Goal: Information Seeking & Learning: Learn about a topic

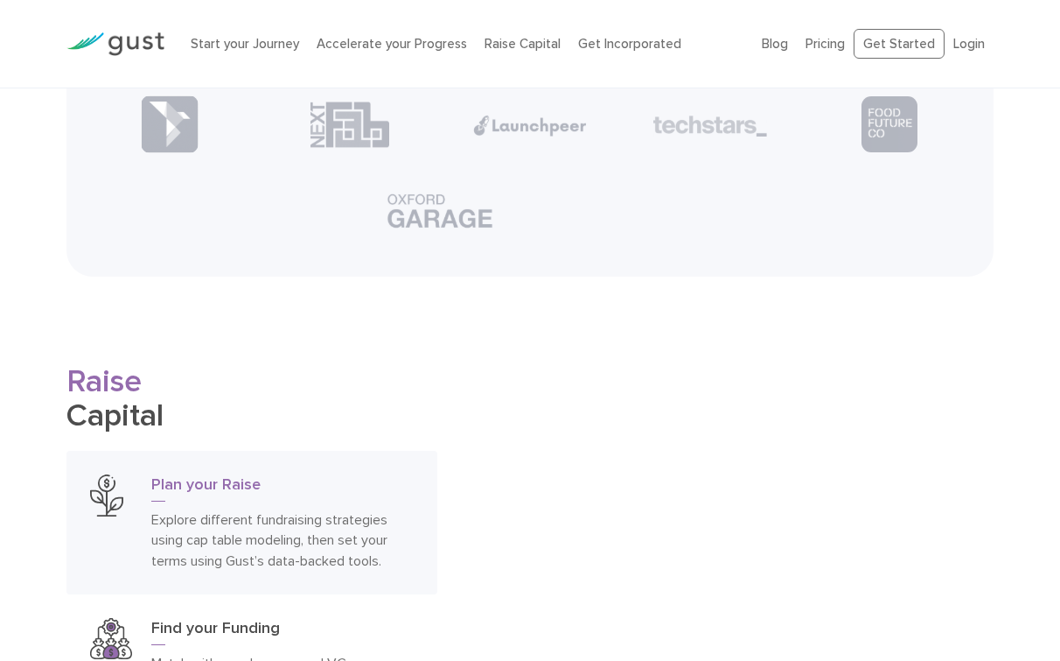
scroll to position [2228, 0]
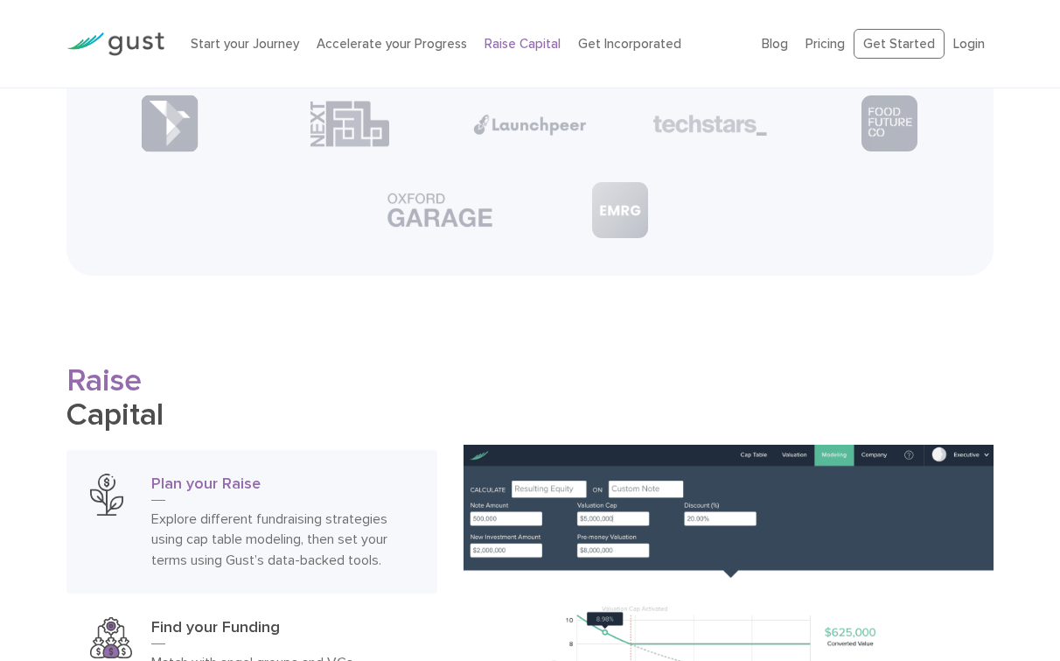
click at [491, 42] on link "Raise Capital" at bounding box center [523, 44] width 76 height 16
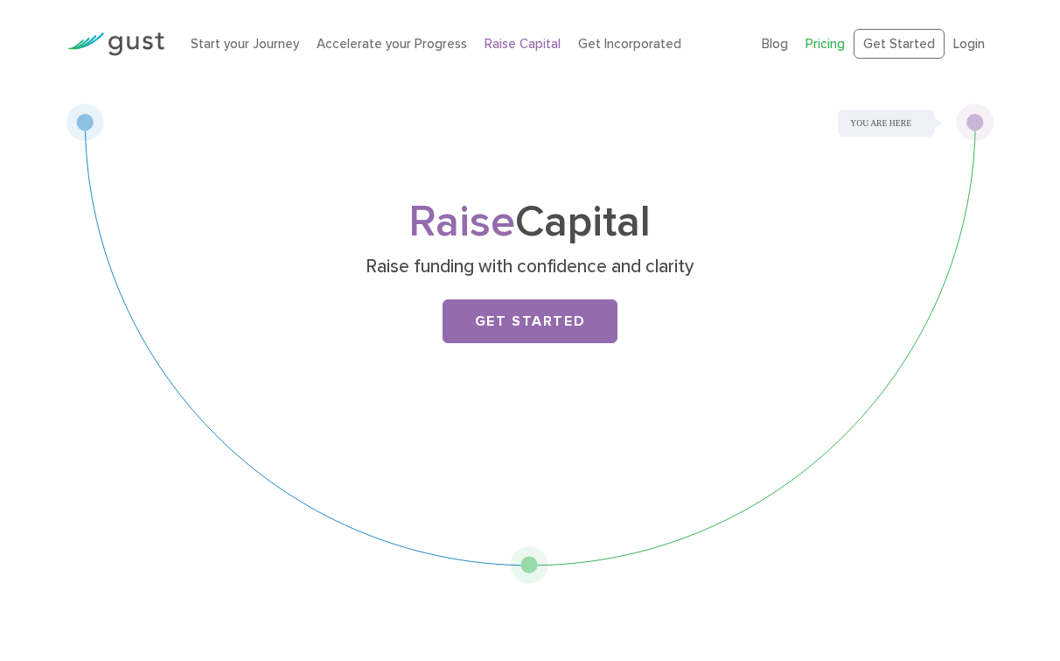
click at [822, 43] on link "Pricing" at bounding box center [825, 44] width 39 height 16
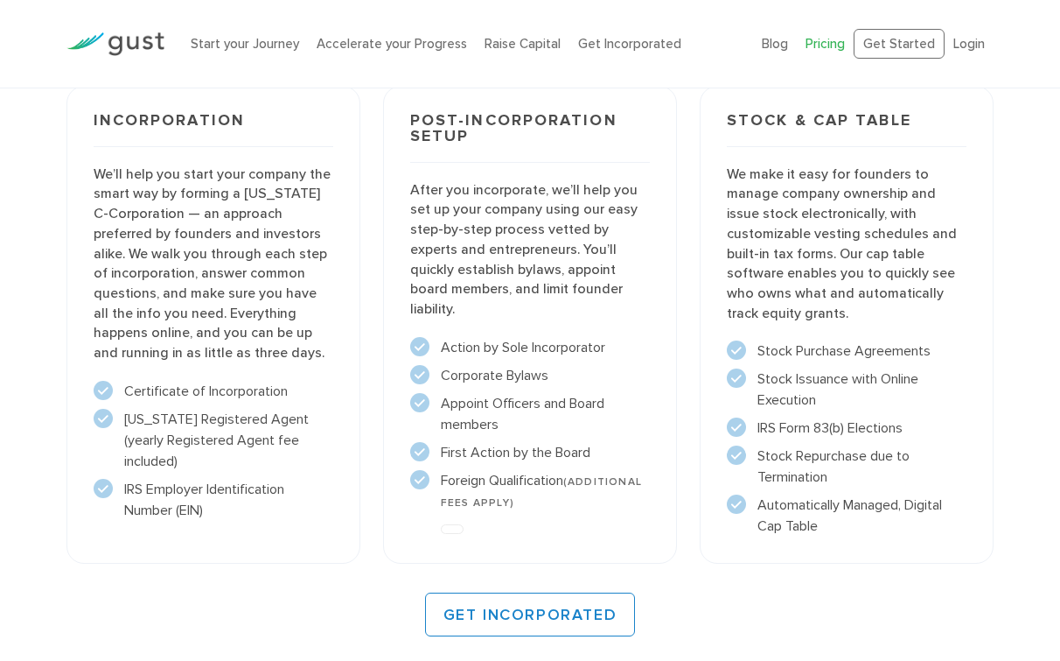
scroll to position [1326, 0]
click at [533, 44] on link "Raise Capital" at bounding box center [523, 44] width 76 height 16
